Goal: Communication & Community: Answer question/provide support

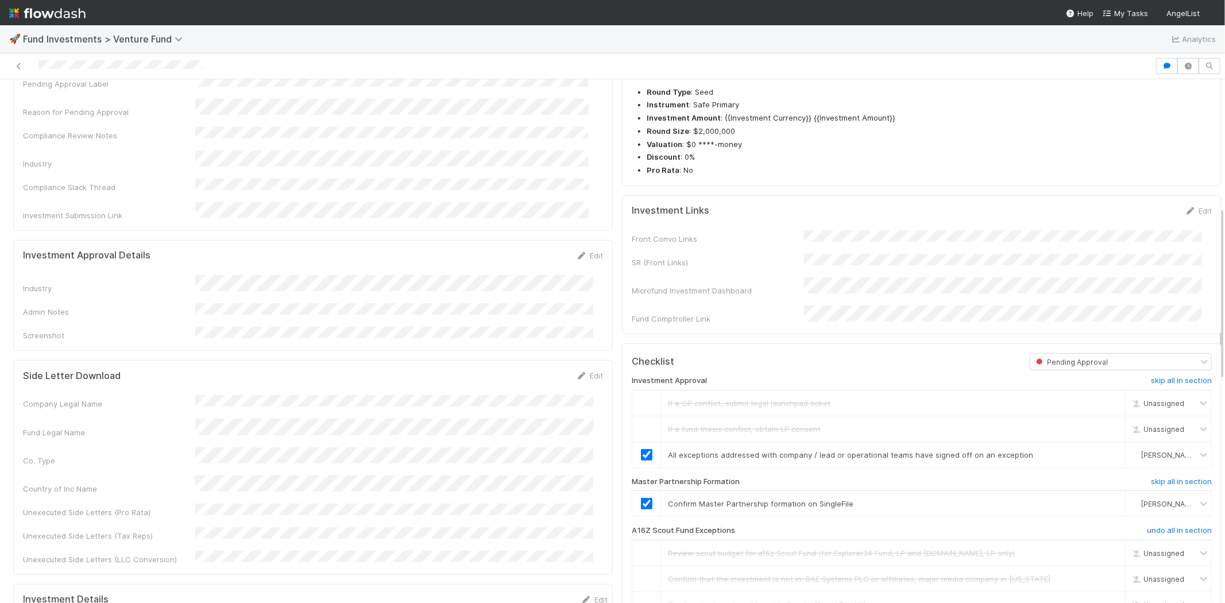
scroll to position [383, 0]
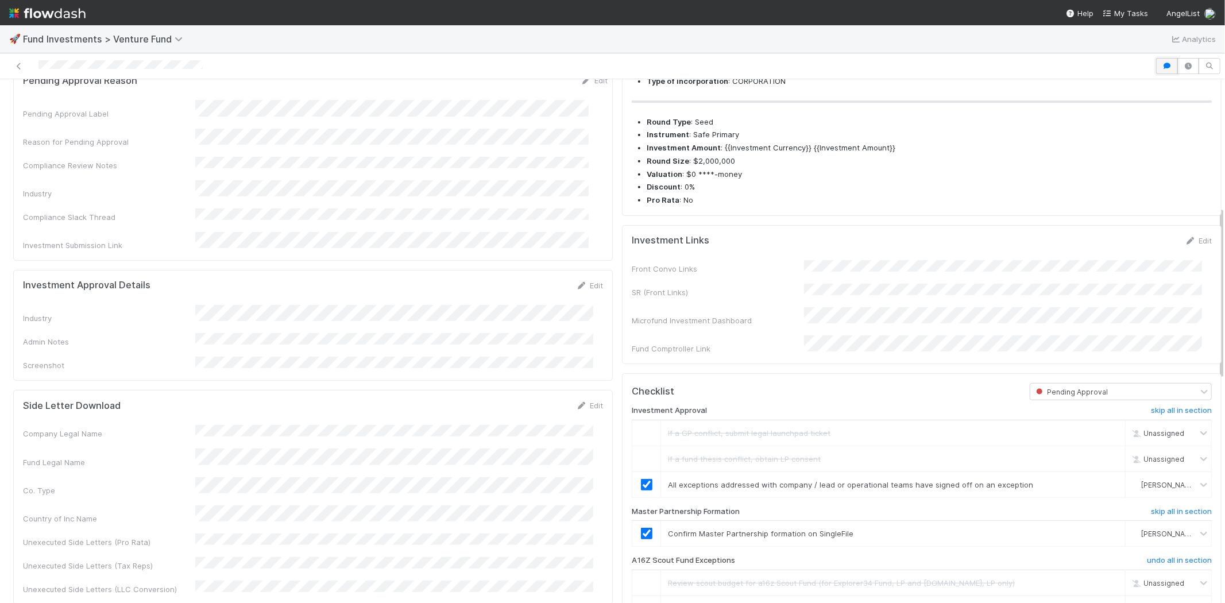
click at [1161, 64] on icon "button" at bounding box center [1166, 66] width 11 height 7
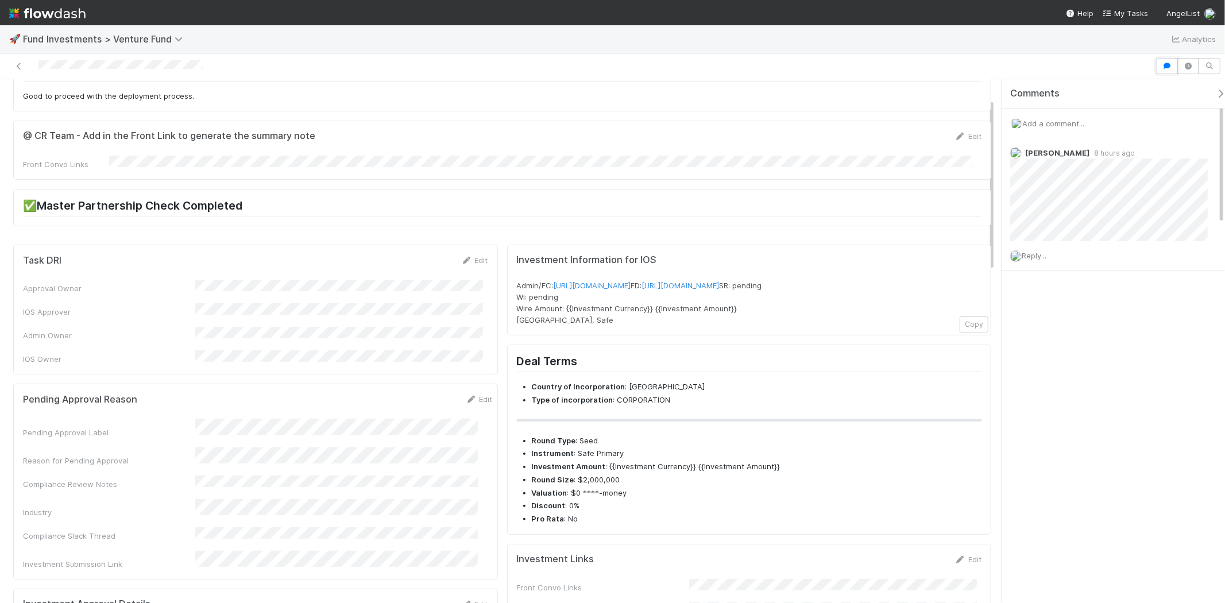
scroll to position [0, 0]
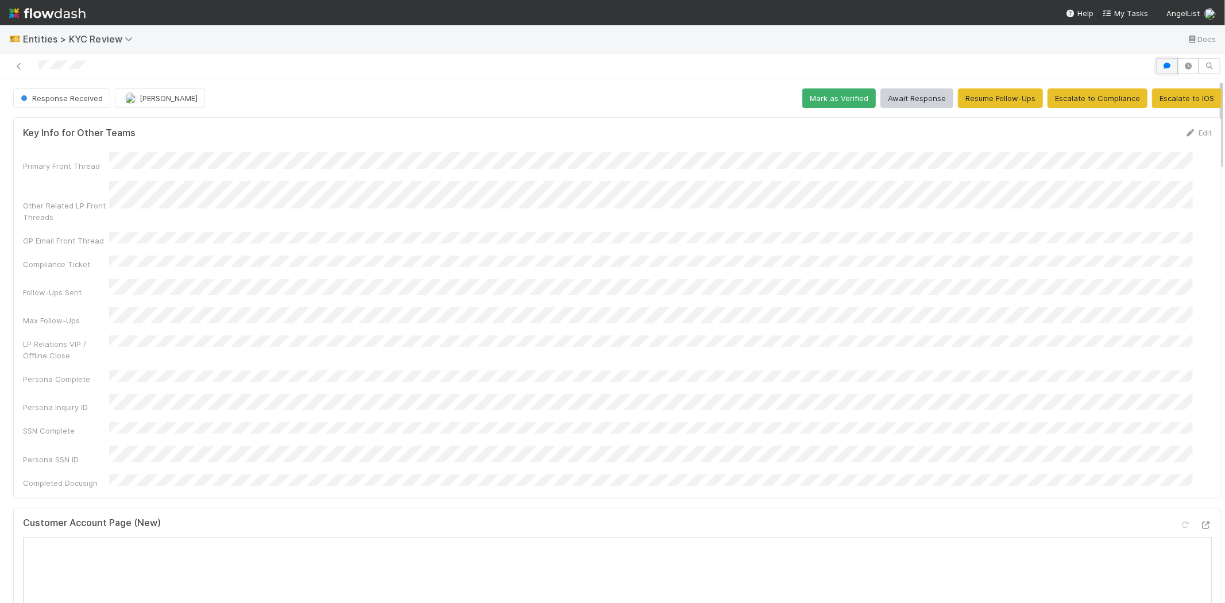
click at [1157, 59] on button "button" at bounding box center [1167, 66] width 22 height 16
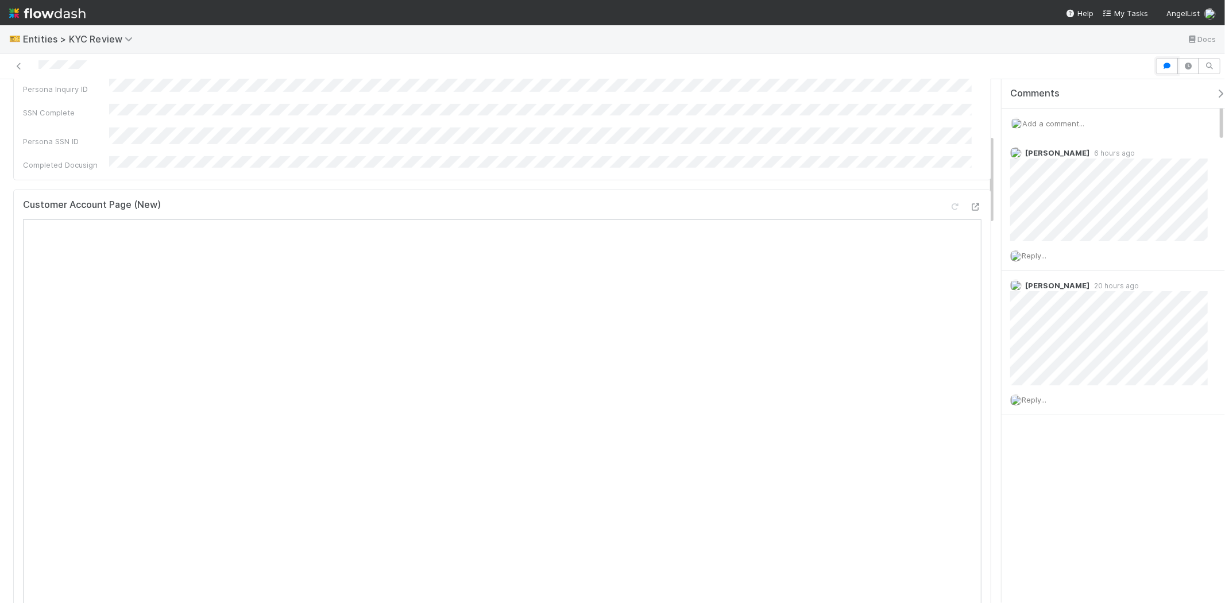
scroll to position [319, 0]
click at [1059, 121] on span "Add a comment..." at bounding box center [1053, 123] width 62 height 9
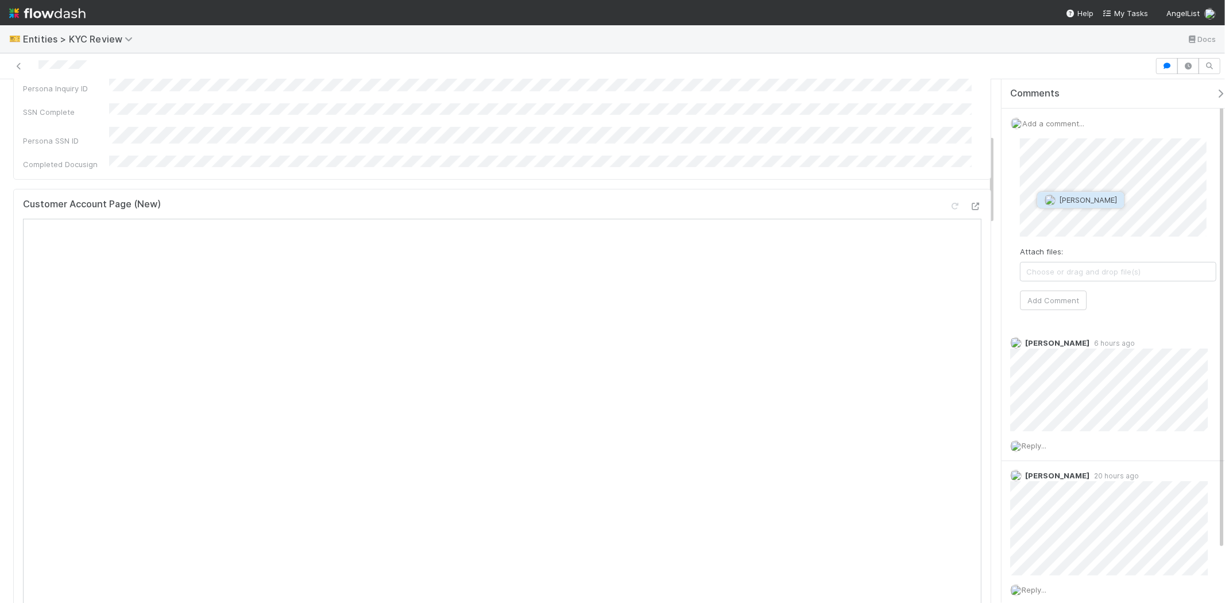
click at [1049, 195] on img "button" at bounding box center [1050, 200] width 11 height 11
click at [1070, 206] on button "Viv Hong" at bounding box center [1081, 200] width 87 height 16
drag, startPoint x: 1047, startPoint y: 295, endPoint x: 1026, endPoint y: 308, distance: 24.7
click at [1042, 297] on button "Add Comment" at bounding box center [1053, 301] width 67 height 20
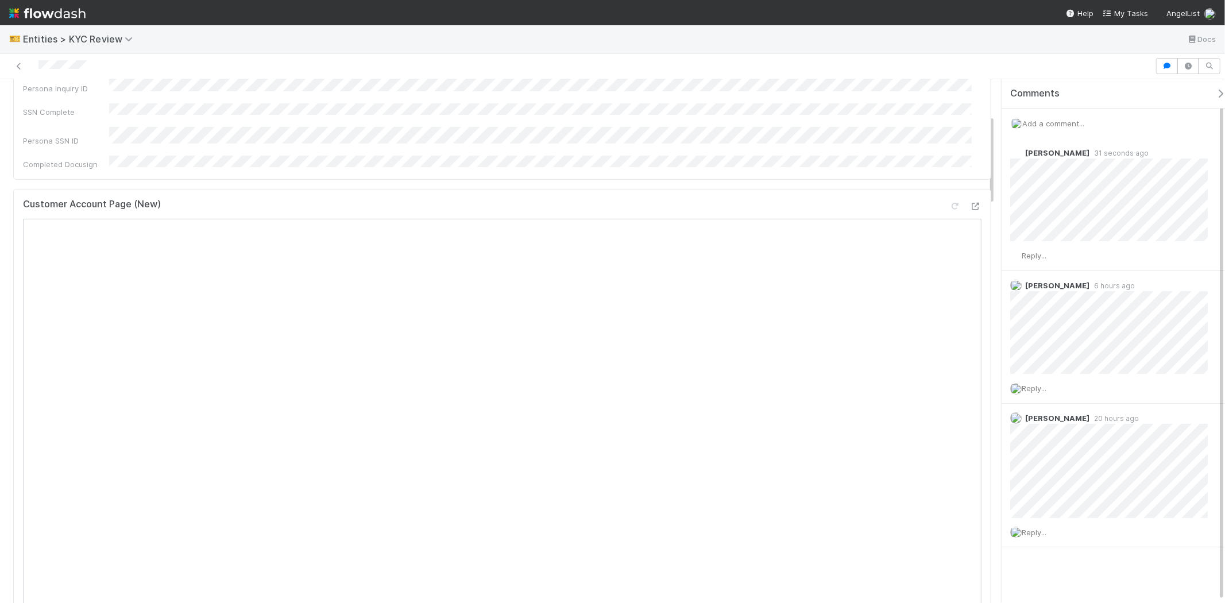
scroll to position [0, 0]
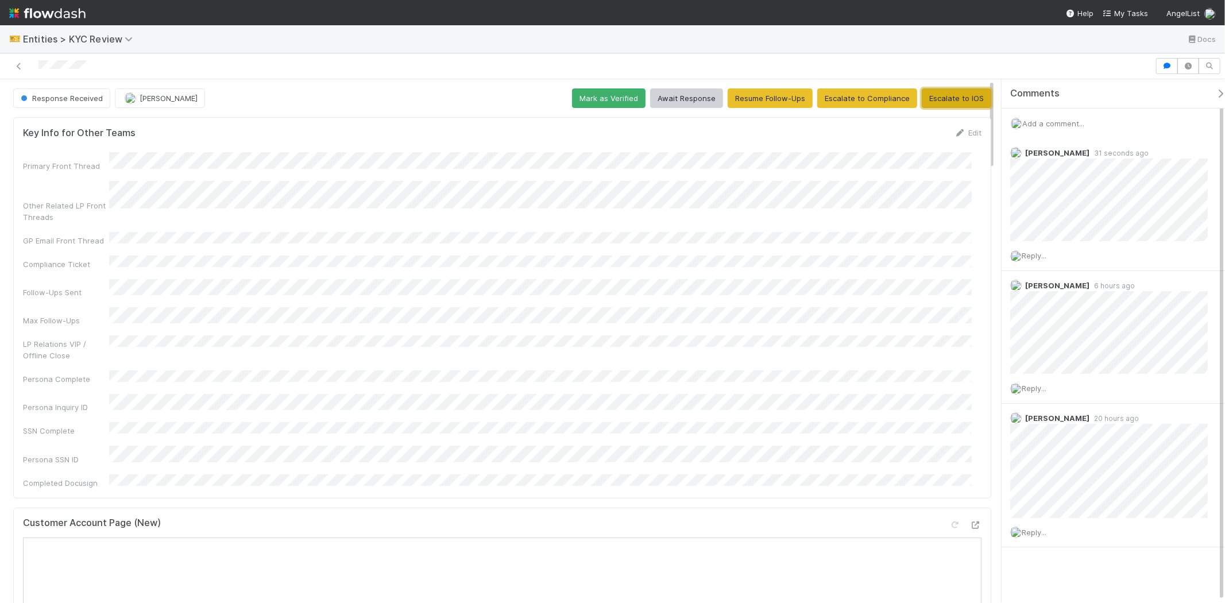
click at [960, 92] on button "Escalate to IOS" at bounding box center [956, 98] width 69 height 20
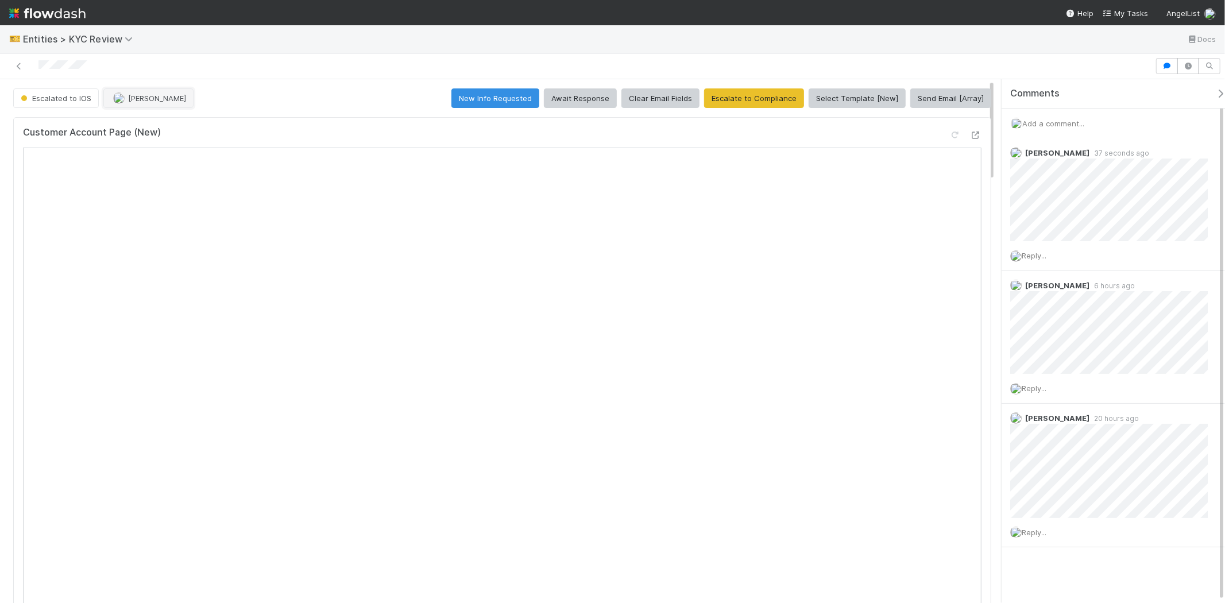
click at [137, 99] on span "[PERSON_NAME]" at bounding box center [157, 98] width 58 height 9
click at [165, 123] on div "Viv Hong" at bounding box center [179, 127] width 162 height 21
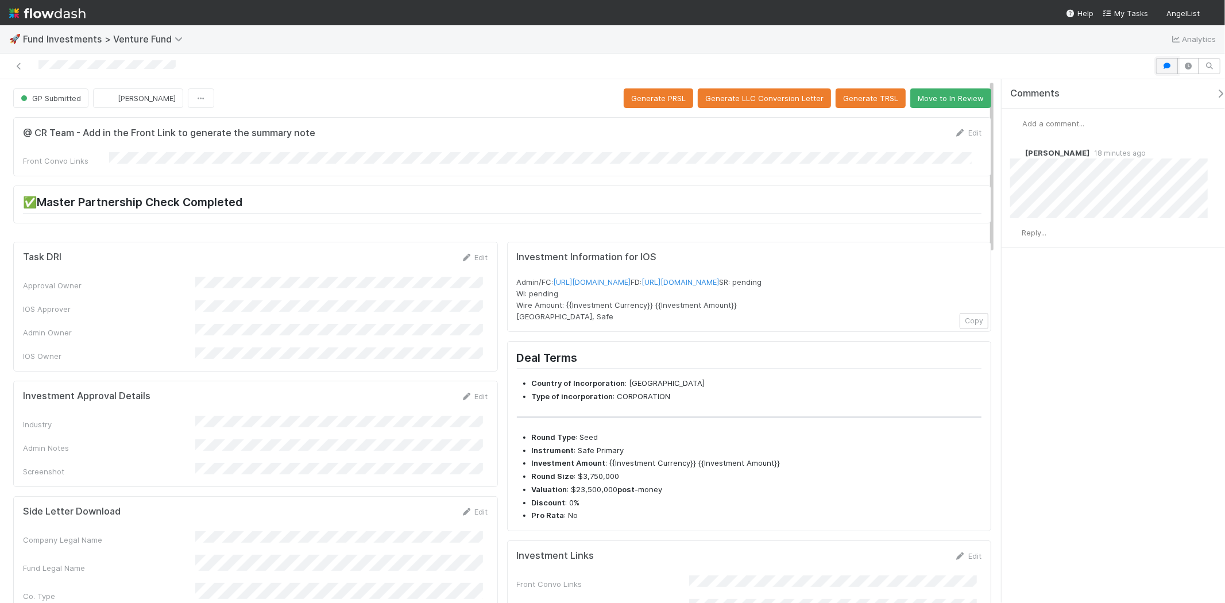
click at [1164, 64] on icon "button" at bounding box center [1166, 66] width 11 height 7
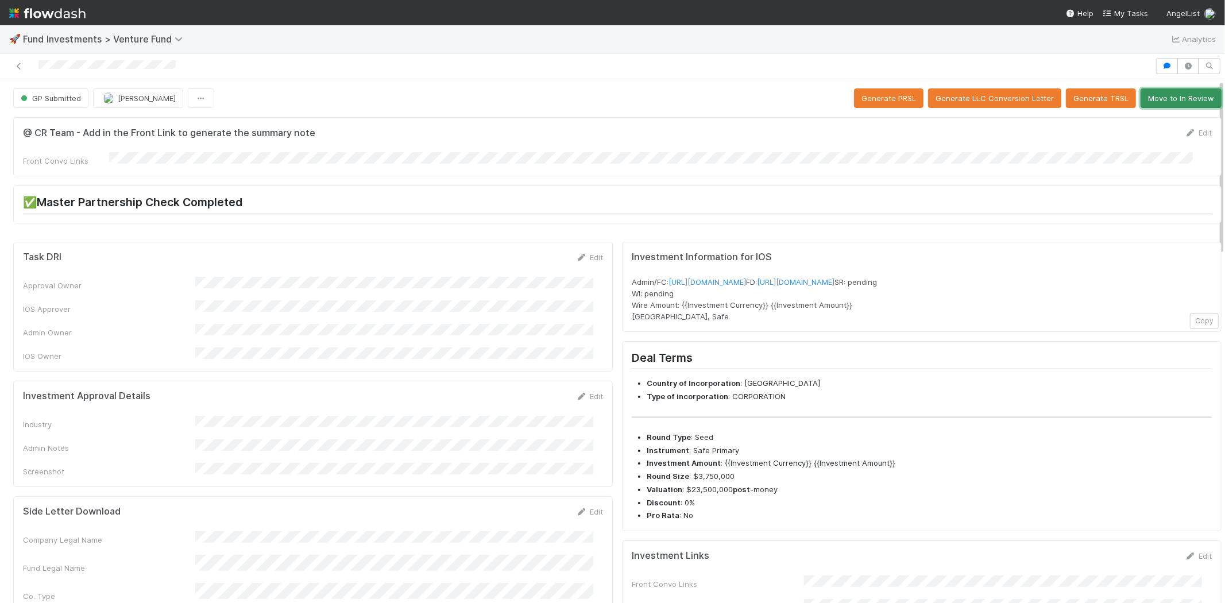
click at [1173, 101] on button "Move to In Review" at bounding box center [1181, 98] width 81 height 20
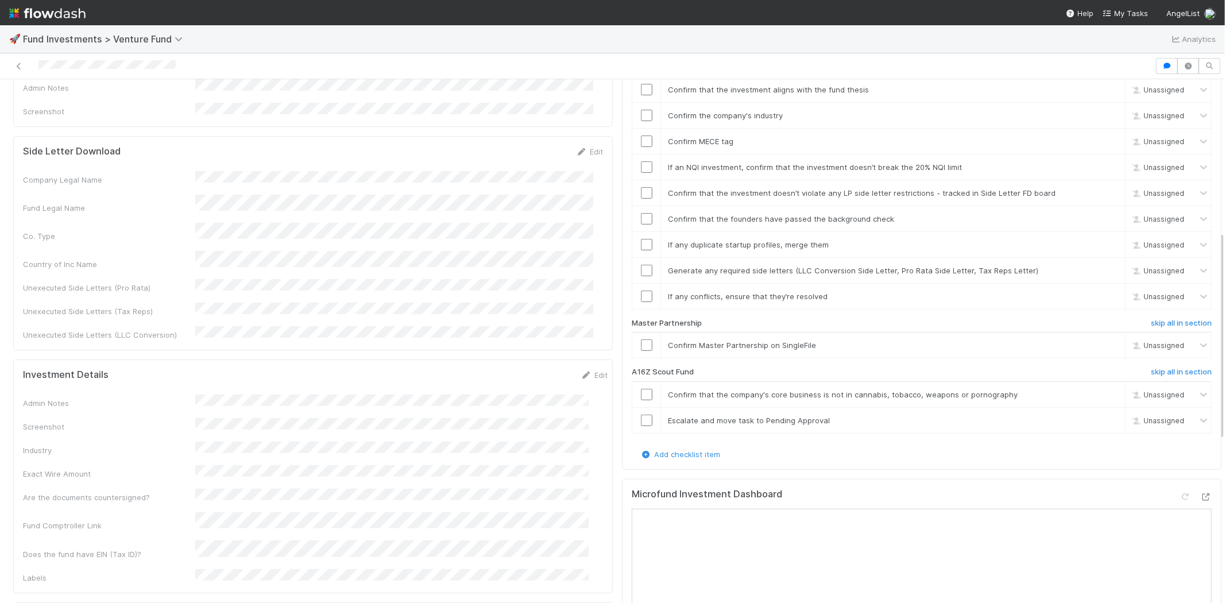
scroll to position [383, 0]
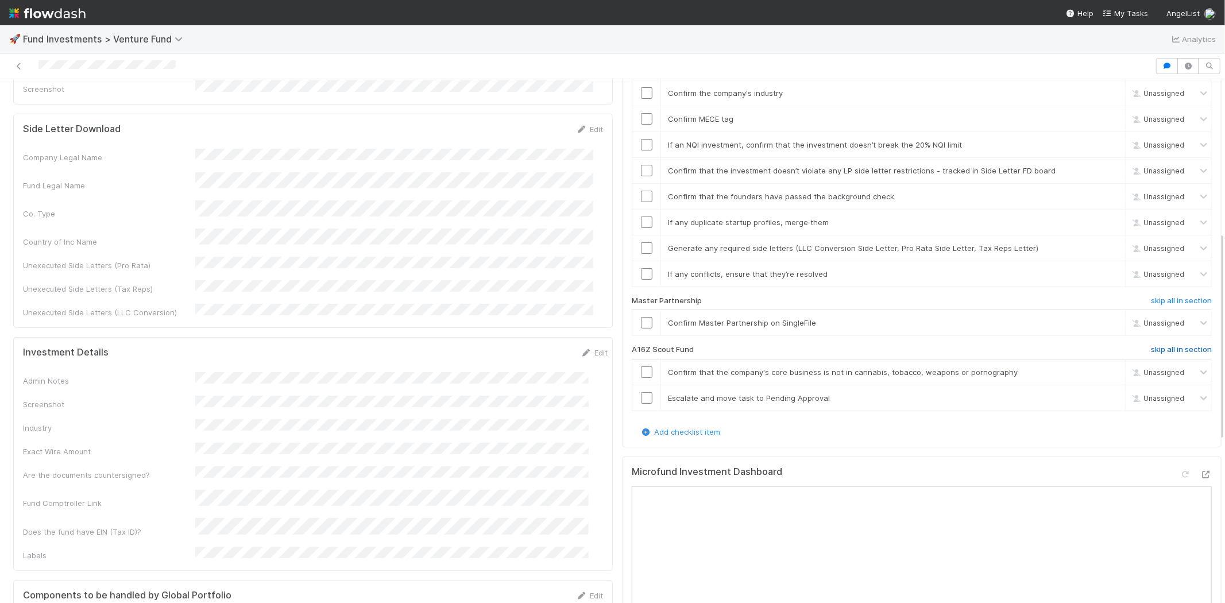
click at [1172, 345] on h6 "skip all in section" at bounding box center [1181, 349] width 61 height 9
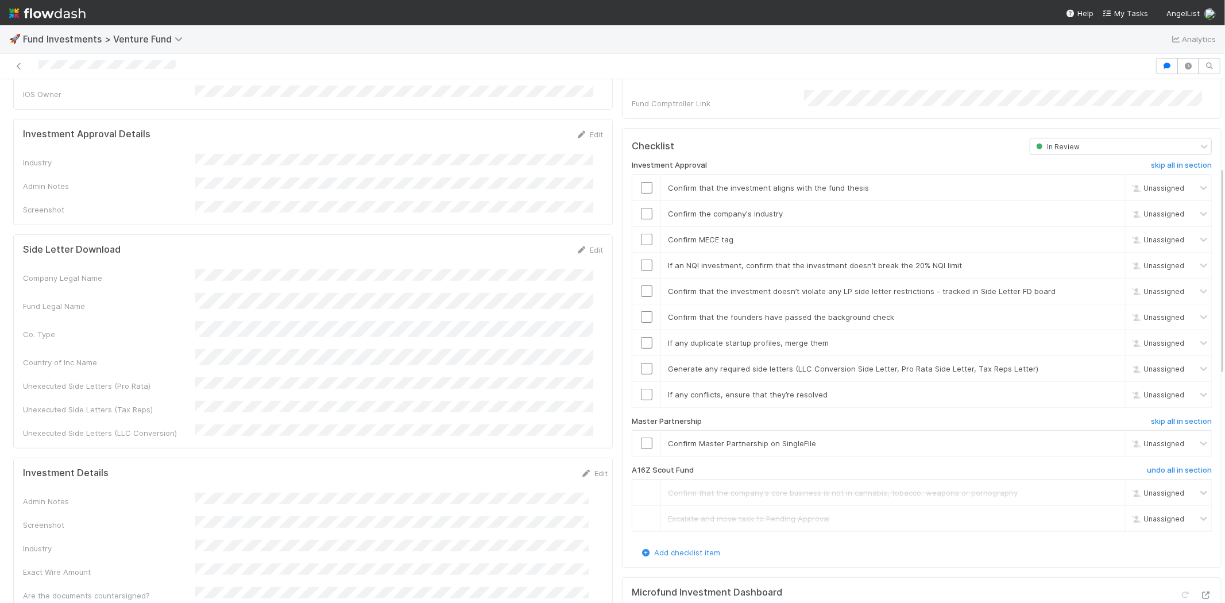
scroll to position [128, 0]
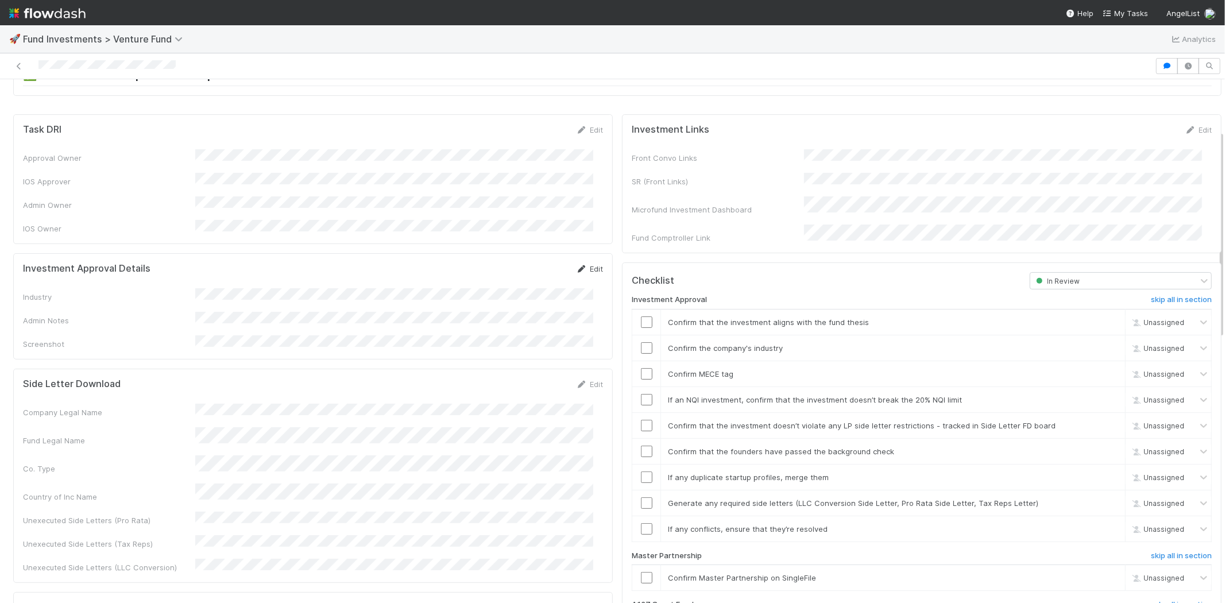
click at [581, 264] on link "Edit" at bounding box center [589, 268] width 27 height 9
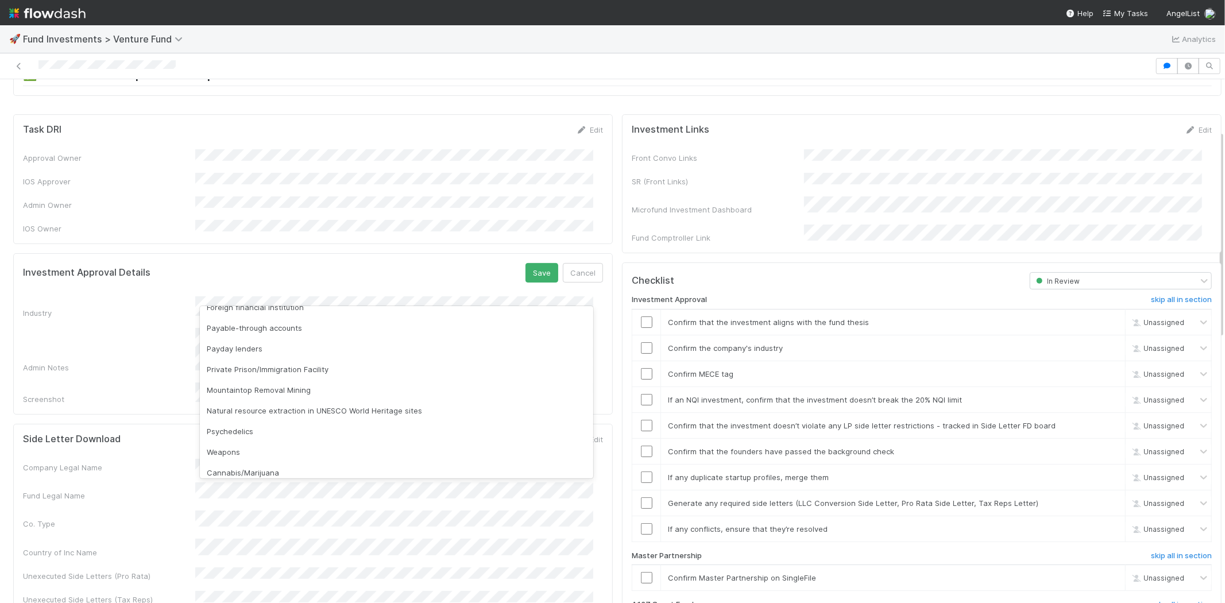
scroll to position [328, 0]
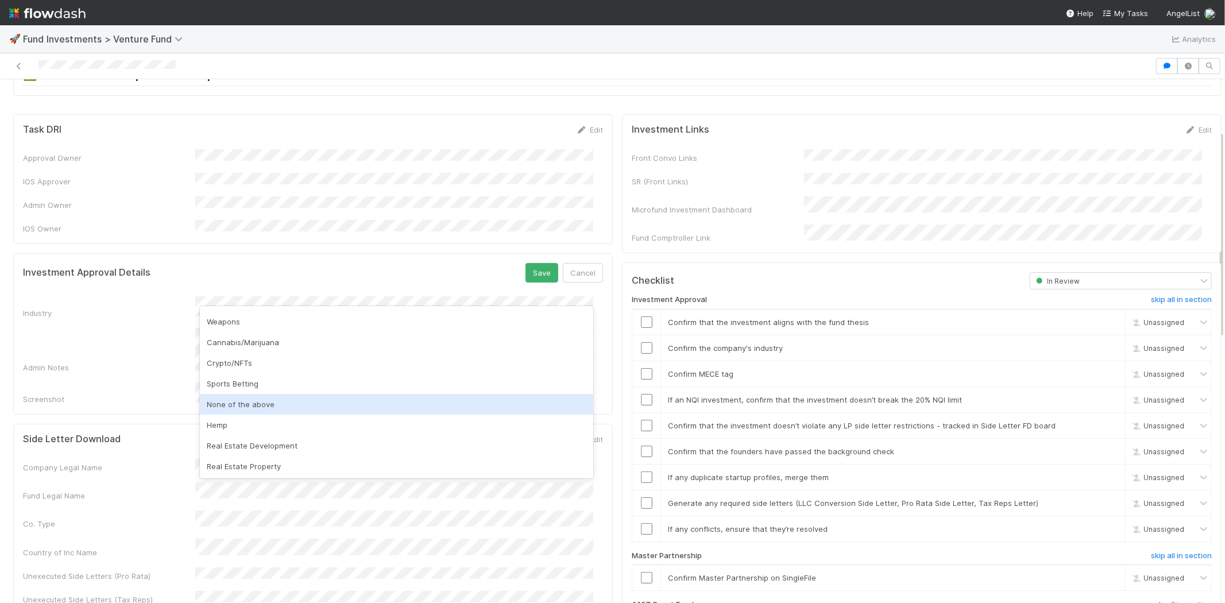
click at [255, 402] on div "None of the above" at bounding box center [396, 404] width 393 height 21
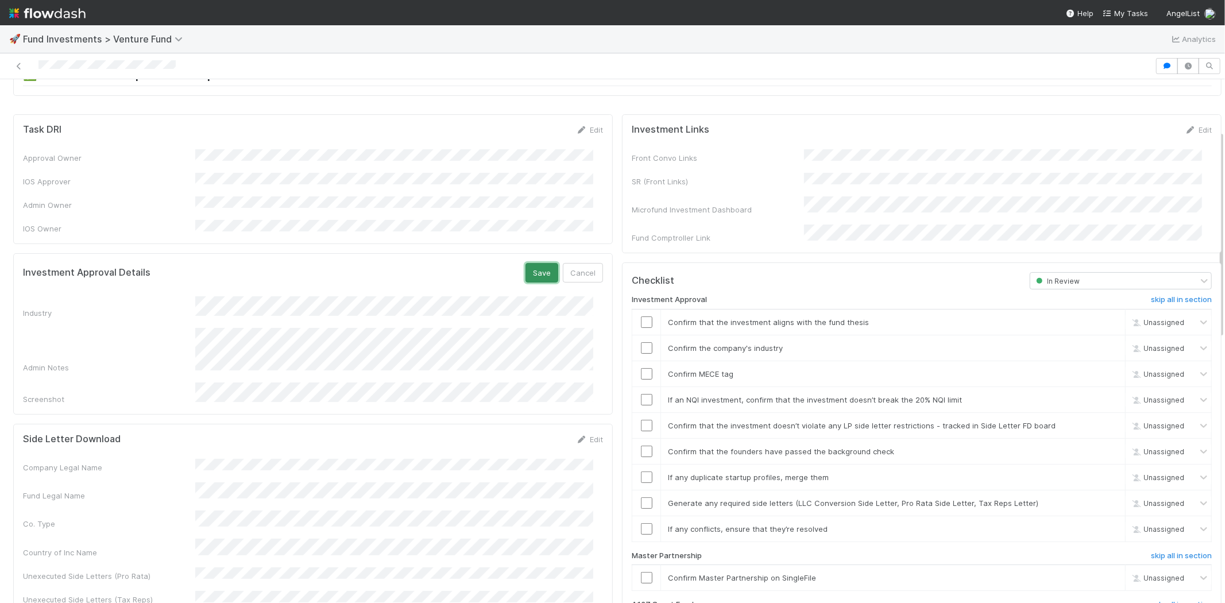
click at [532, 263] on button "Save" at bounding box center [542, 273] width 33 height 20
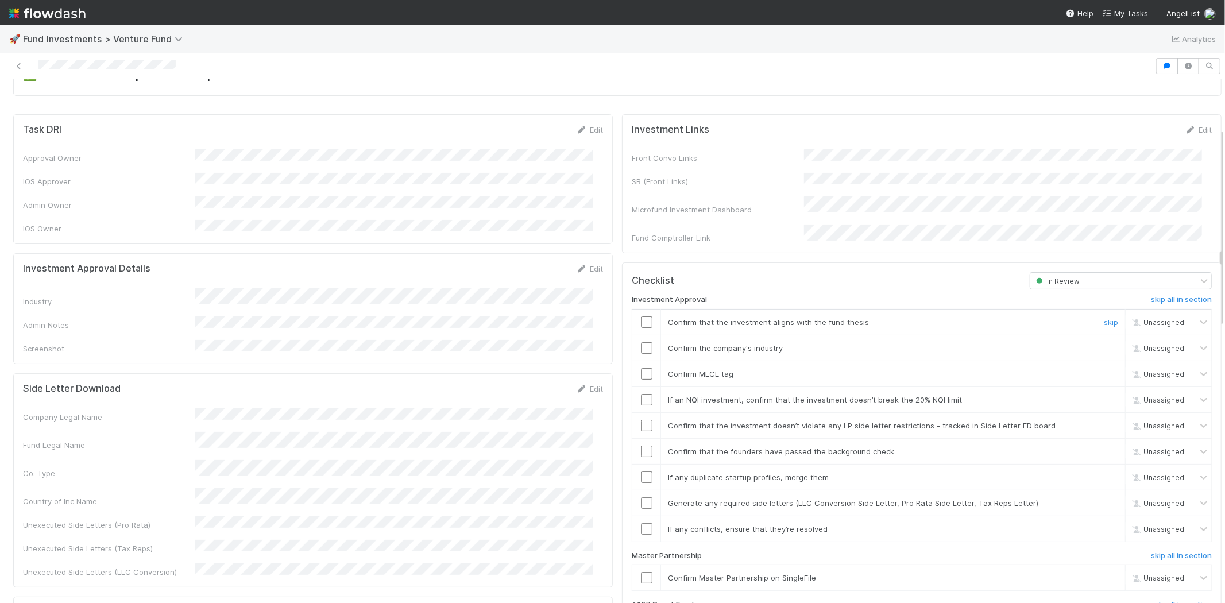
click at [641, 316] on input "checkbox" at bounding box center [646, 321] width 11 height 11
click at [641, 342] on input "checkbox" at bounding box center [646, 347] width 11 height 11
click at [641, 368] on input "checkbox" at bounding box center [646, 373] width 11 height 11
click at [641, 394] on input "checkbox" at bounding box center [646, 399] width 11 height 11
click at [641, 420] on input "checkbox" at bounding box center [646, 425] width 11 height 11
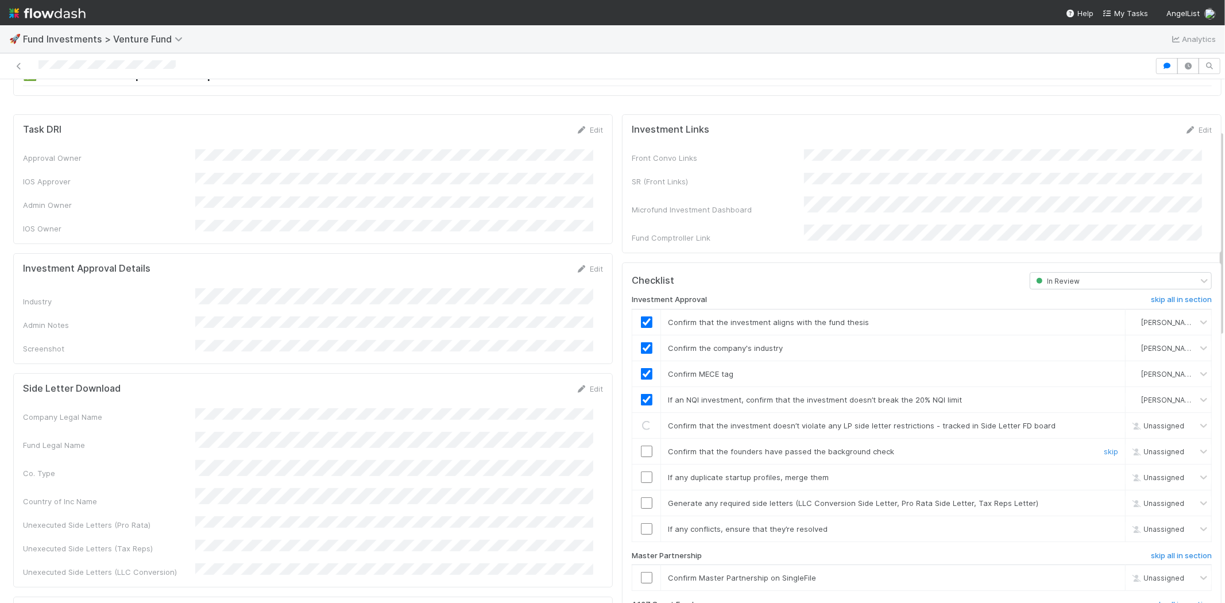
click at [642, 446] on input "checkbox" at bounding box center [646, 451] width 11 height 11
click at [641, 472] on input "checkbox" at bounding box center [646, 477] width 11 height 11
click at [641, 497] on input "checkbox" at bounding box center [646, 502] width 11 height 11
click at [642, 523] on input "checkbox" at bounding box center [646, 528] width 11 height 11
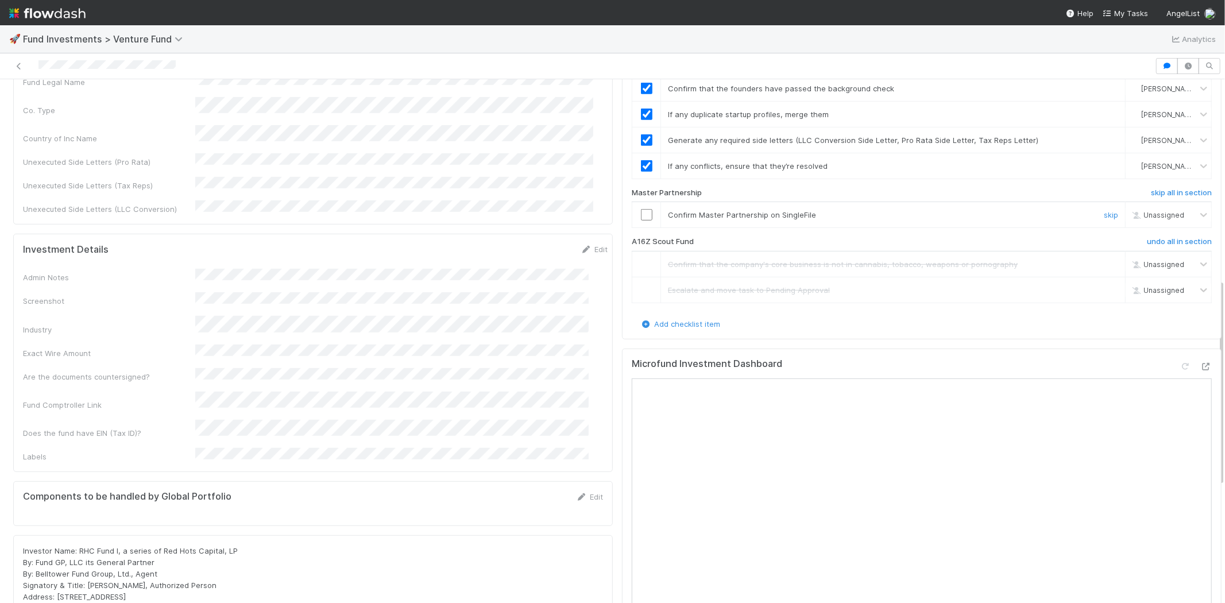
scroll to position [510, 0]
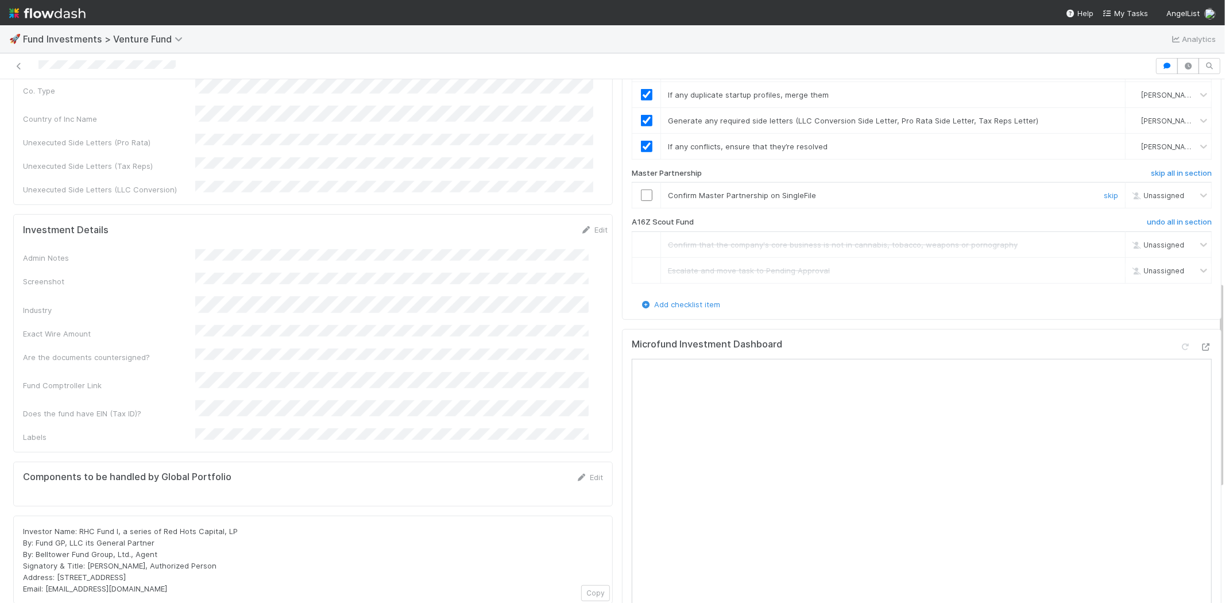
click at [642, 190] on input "checkbox" at bounding box center [646, 195] width 11 height 11
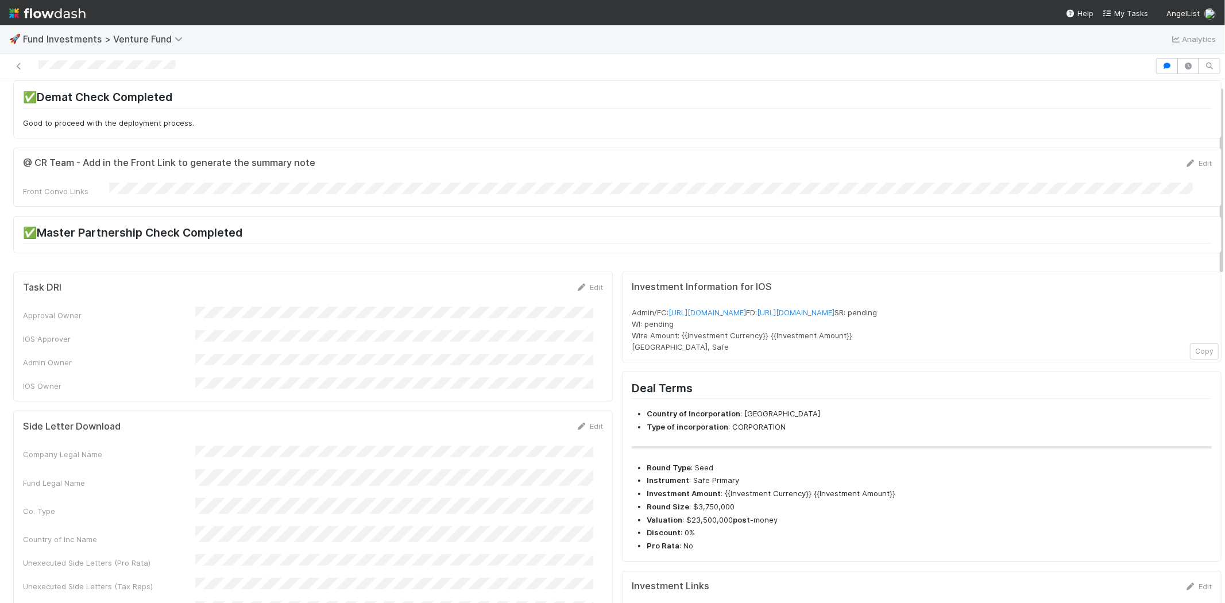
scroll to position [0, 0]
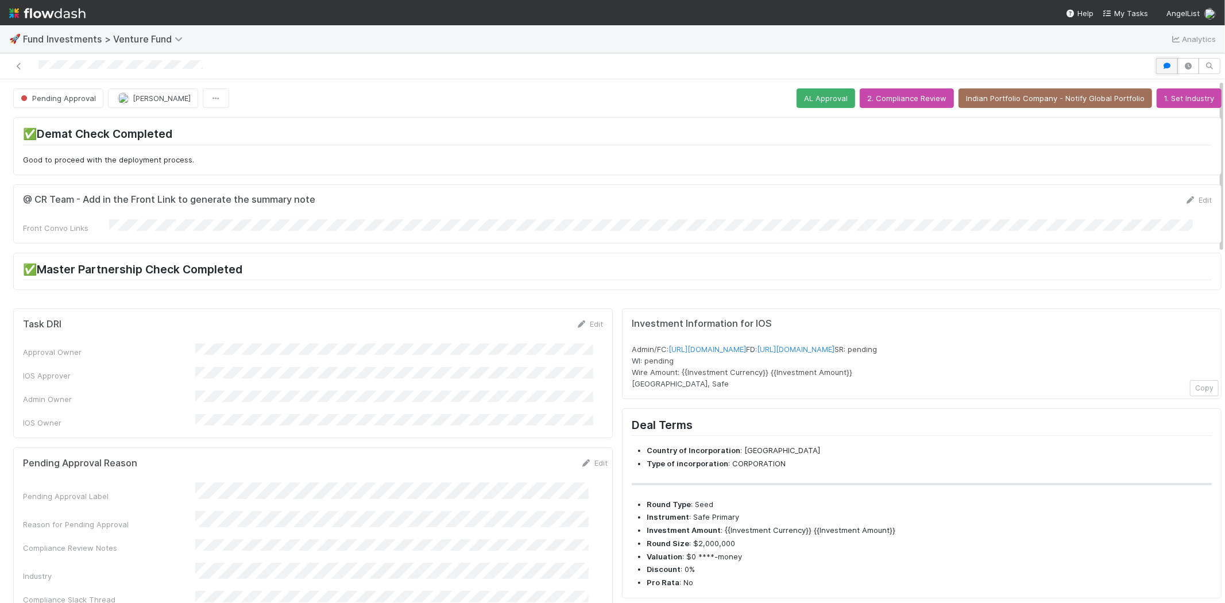
click at [1161, 63] on icon "button" at bounding box center [1166, 66] width 11 height 7
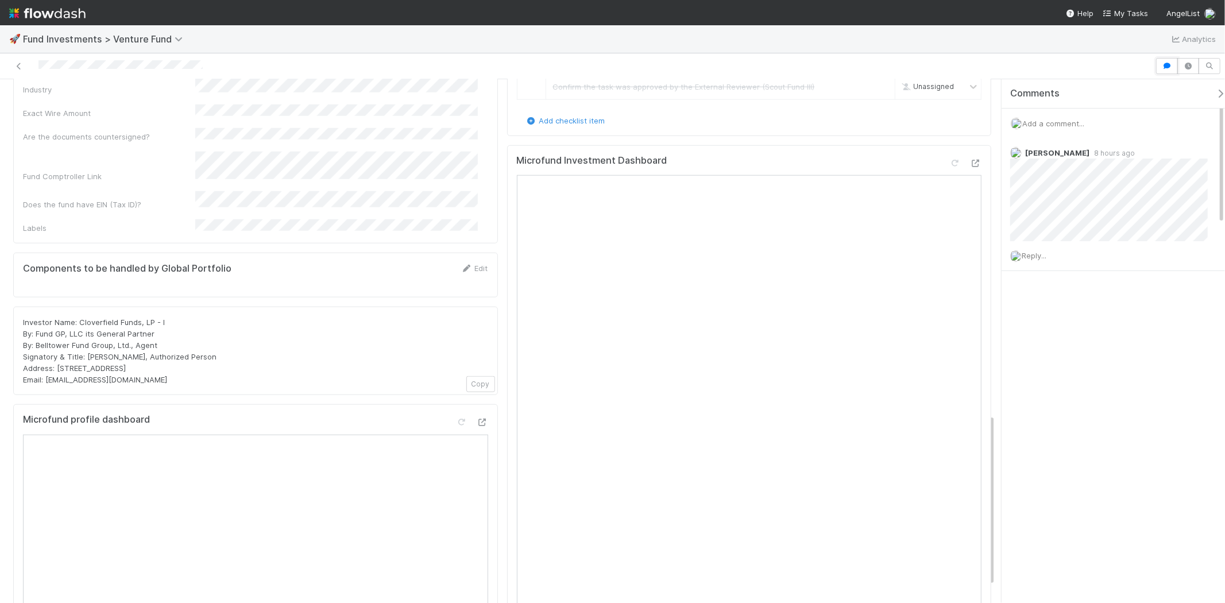
scroll to position [1021, 0]
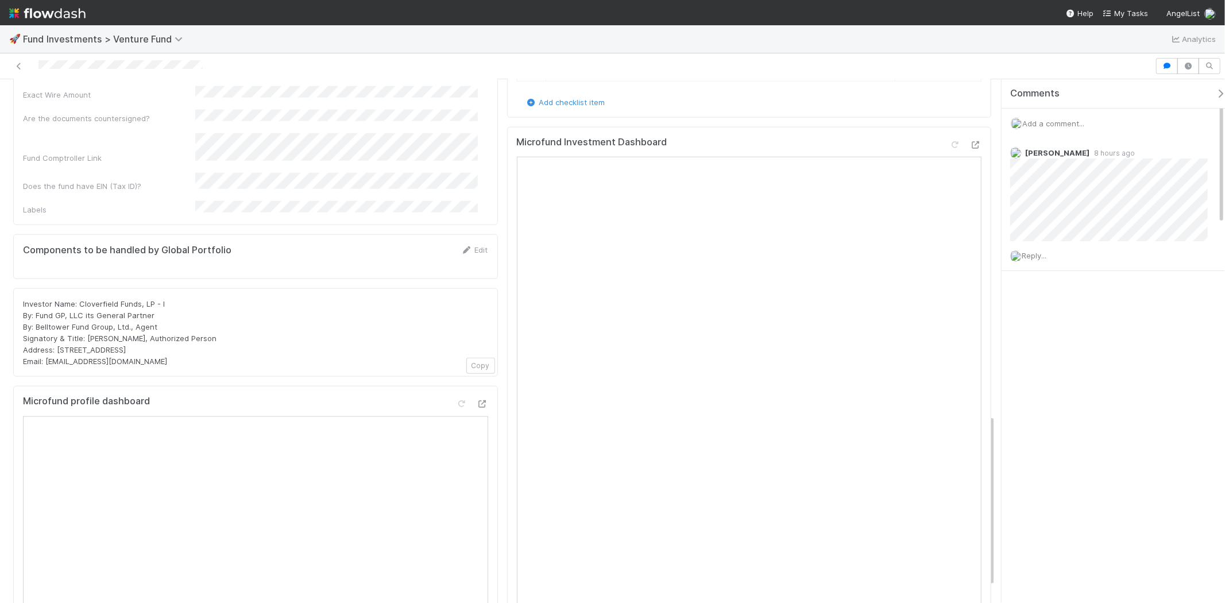
click at [1048, 117] on div "Add a comment..." at bounding box center [1118, 124] width 233 height 30
click at [1041, 121] on span "Add a comment..." at bounding box center [1053, 123] width 62 height 9
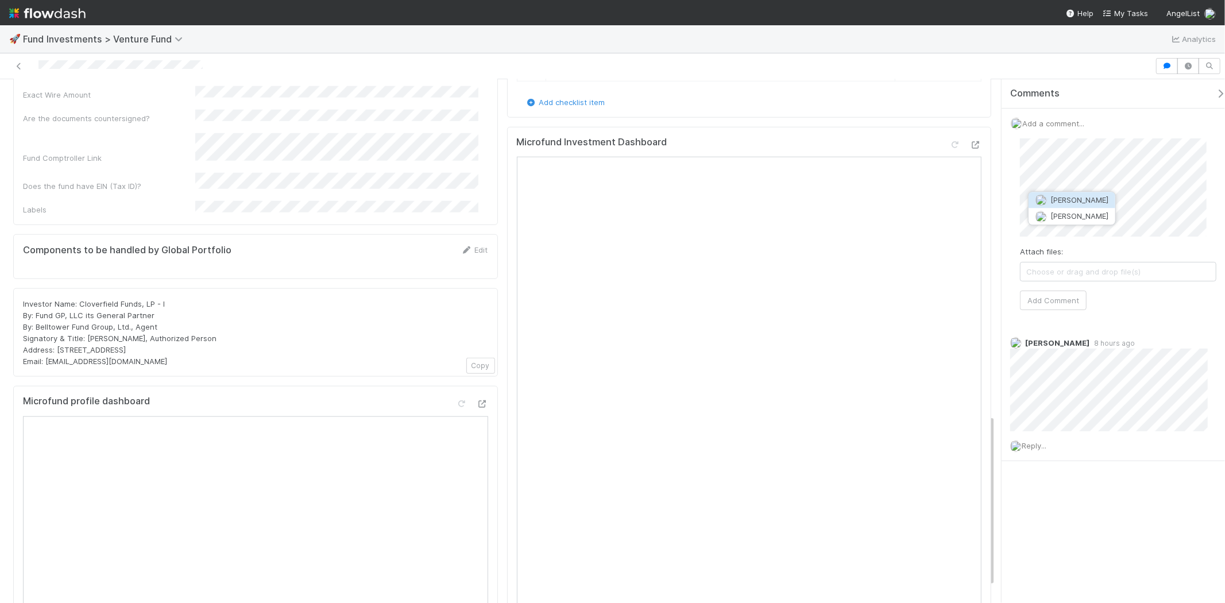
click at [1073, 197] on span "[PERSON_NAME]" at bounding box center [1080, 199] width 58 height 9
click at [1103, 237] on button "[PERSON_NAME]" at bounding box center [1081, 233] width 87 height 16
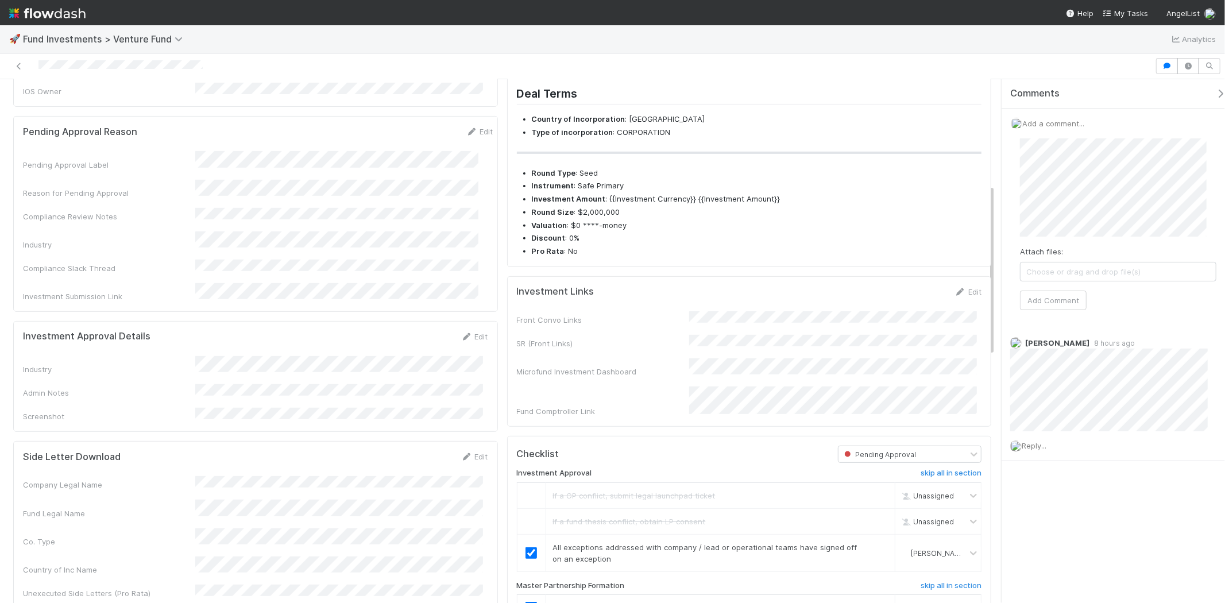
scroll to position [319, 0]
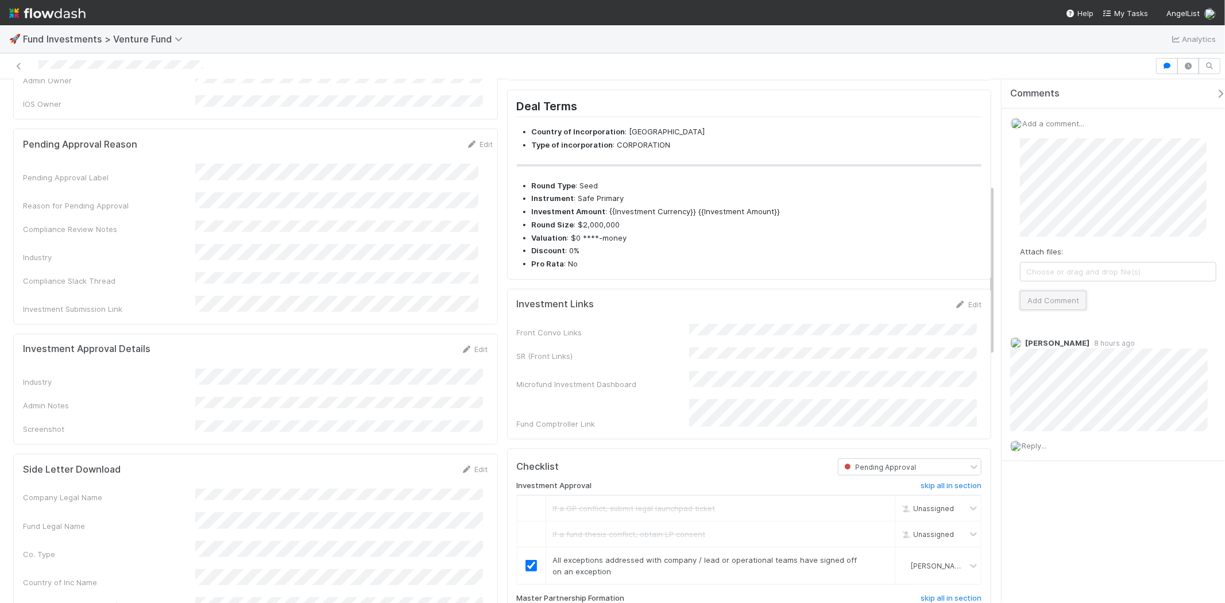
click at [1044, 306] on button "Add Comment" at bounding box center [1053, 301] width 67 height 20
